Goal: Task Accomplishment & Management: Manage account settings

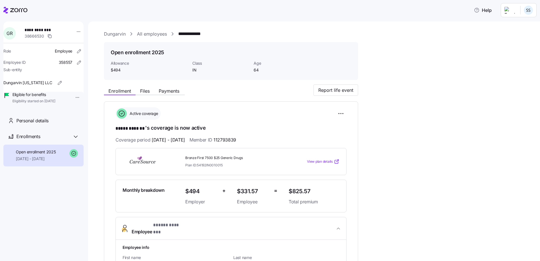
drag, startPoint x: 177, startPoint y: 135, endPoint x: 318, endPoint y: 119, distance: 142.1
click at [12, 8] on icon at bounding box center [15, 10] width 24 height 7
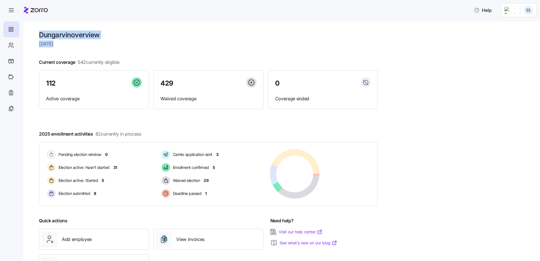
click at [0, 49] on html "Help Dungarvin overview [DATE] Current coverage 542 currently eligible 112 Acti…" at bounding box center [270, 129] width 540 height 258
drag, startPoint x: 0, startPoint y: 49, endPoint x: 5, endPoint y: 45, distance: 6.4
click at [5, 45] on div at bounding box center [11, 45] width 16 height 16
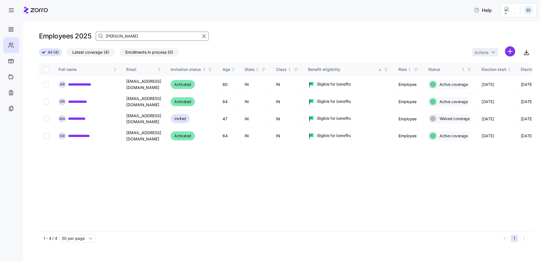
drag, startPoint x: 126, startPoint y: 34, endPoint x: 60, endPoint y: 37, distance: 66.2
click at [60, 37] on div "Employees 2025 [PERSON_NAME]" at bounding box center [285, 36] width 493 height 11
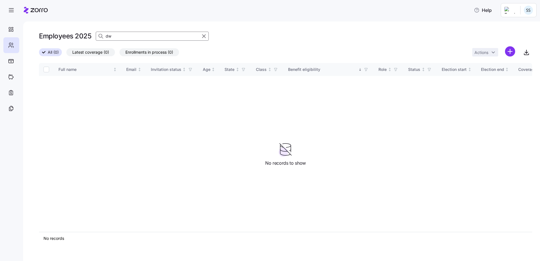
type input "d"
type input "s"
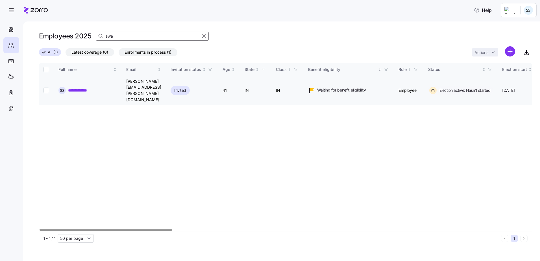
type input "swa"
click at [70, 88] on link "**********" at bounding box center [82, 91] width 28 height 6
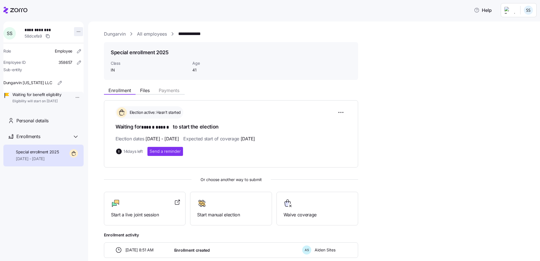
click at [75, 31] on html "**********" at bounding box center [270, 129] width 540 height 258
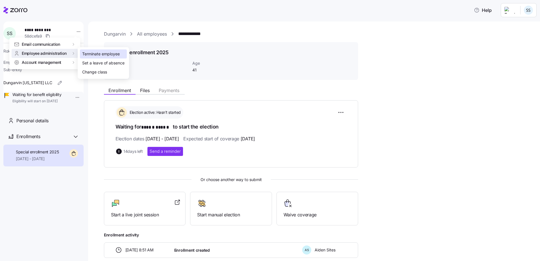
click at [87, 53] on div "Terminate employee" at bounding box center [101, 54] width 38 height 6
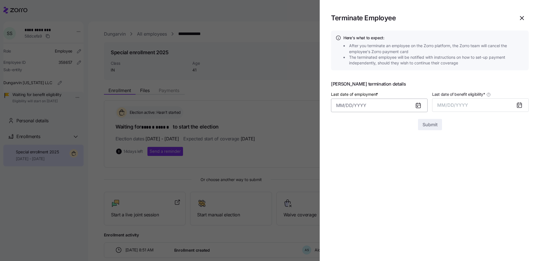
click at [378, 100] on input "Last date of employment *" at bounding box center [379, 106] width 97 height 14
click at [372, 196] on button "24" at bounding box center [371, 194] width 14 height 14
type input "[DATE]"
click at [522, 105] on icon at bounding box center [519, 105] width 5 height 0
click at [520, 105] on icon at bounding box center [519, 105] width 7 height 7
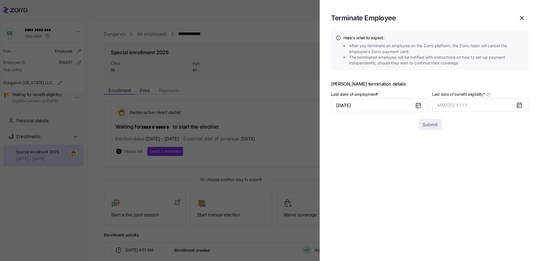
click at [516, 108] on div at bounding box center [522, 105] width 14 height 13
click at [515, 108] on div at bounding box center [522, 105] width 14 height 13
click at [439, 106] on span "MM/DD/YYYY" at bounding box center [452, 105] width 31 height 6
click at [514, 170] on button "Sep" at bounding box center [518, 169] width 32 height 14
click at [427, 118] on div at bounding box center [430, 115] width 198 height 7
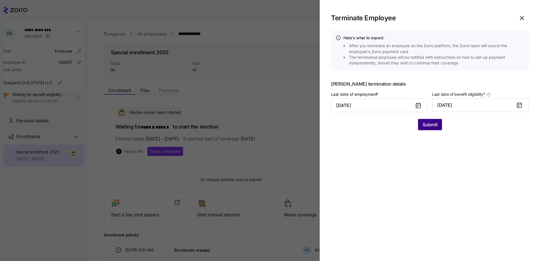
click at [427, 128] on span "Submit" at bounding box center [430, 124] width 15 height 7
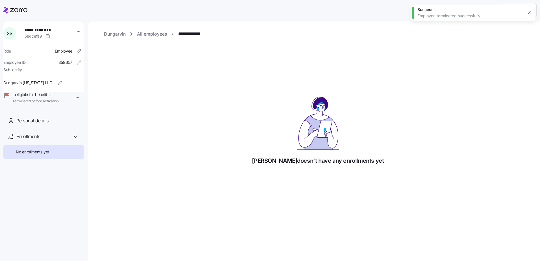
click at [19, 11] on icon at bounding box center [18, 10] width 17 height 4
